Goal: Transaction & Acquisition: Purchase product/service

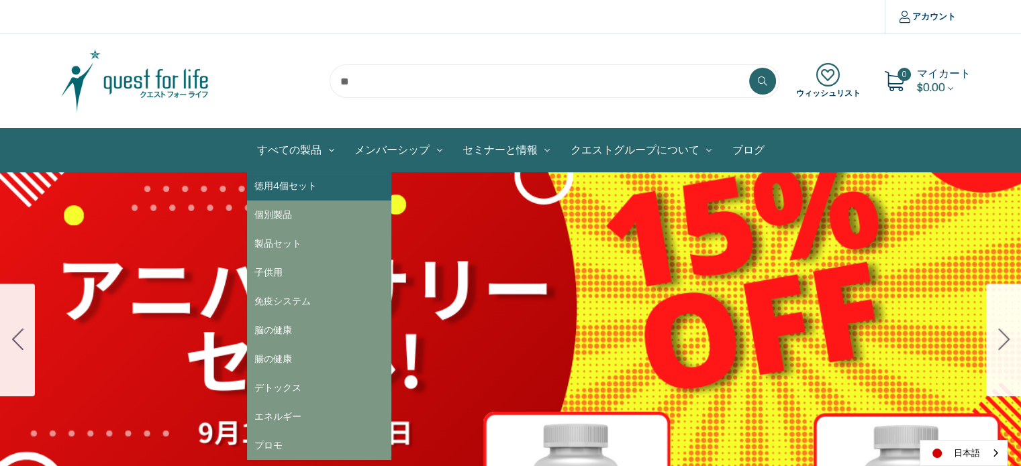
click at [295, 187] on link "徳用4個セット" at bounding box center [319, 186] width 144 height 29
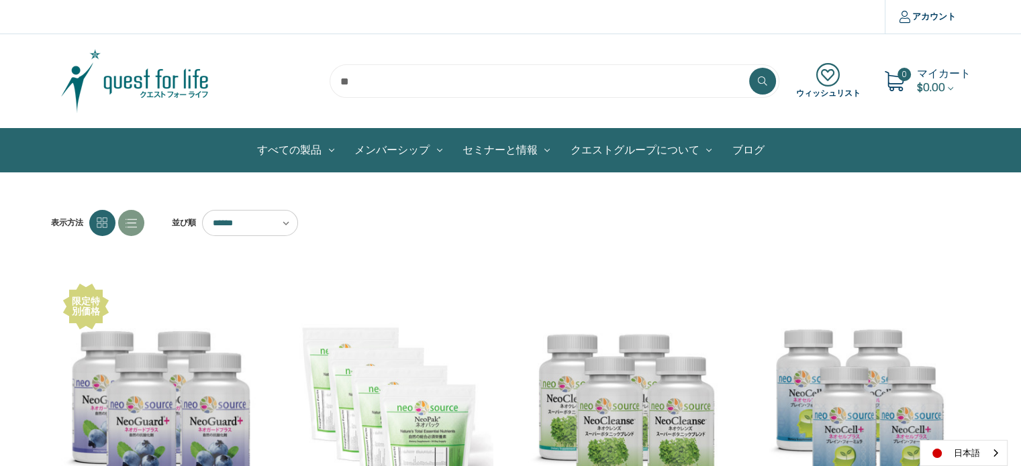
click at [170, 58] on img at bounding box center [135, 81] width 168 height 67
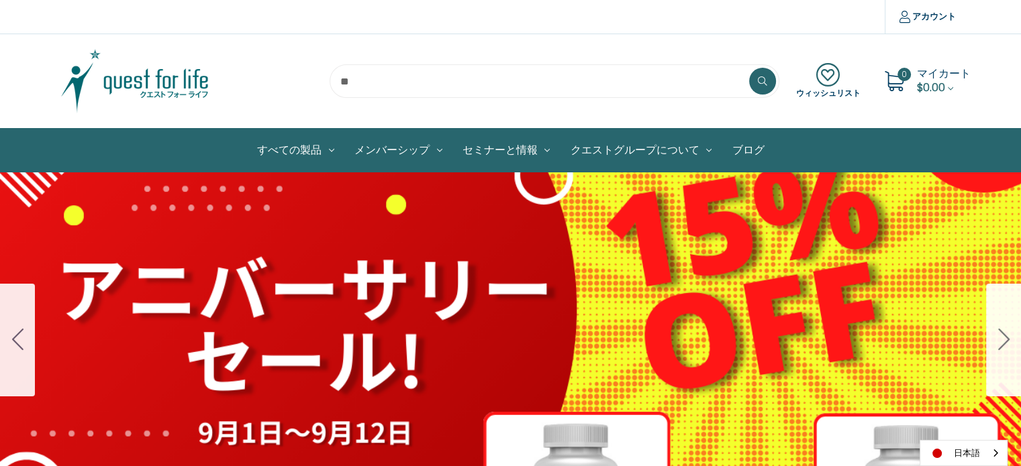
click at [348, 249] on div "細胞プロテクトセット 通常188ドル セール価格160ドル $28 OFF [DATE]～[DATE] [DATE]〜[DATE] 販売中" at bounding box center [510, 339] width 1021 height 335
